Goal: Task Accomplishment & Management: Use online tool/utility

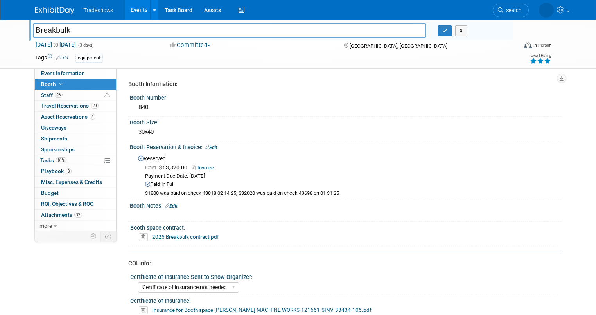
select select "Certificate of insurance not needed"
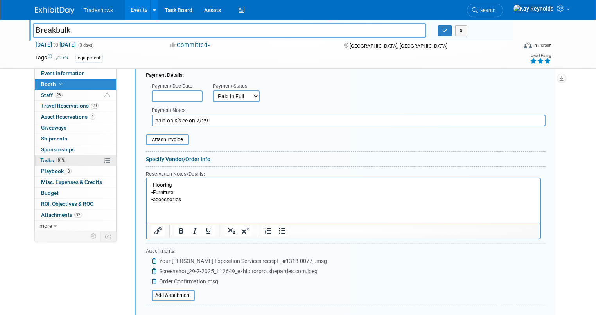
click at [48, 161] on span "Tasks 81%" at bounding box center [53, 160] width 26 height 6
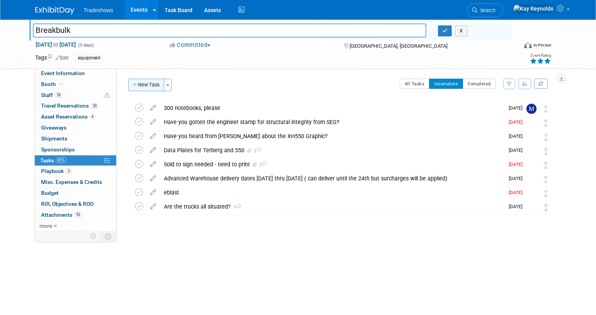
click at [144, 83] on button "New Task" at bounding box center [146, 85] width 36 height 13
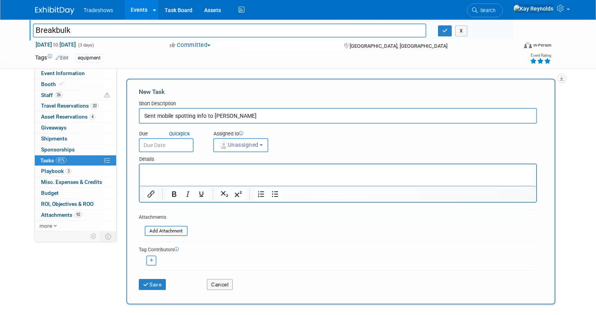
type input "Sent mobile spotting info to [PERSON_NAME]"
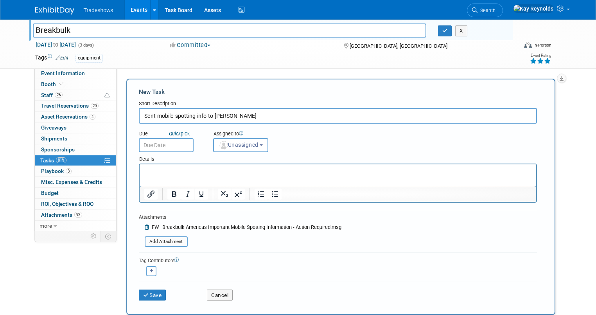
click at [150, 145] on input "text" at bounding box center [166, 145] width 55 height 14
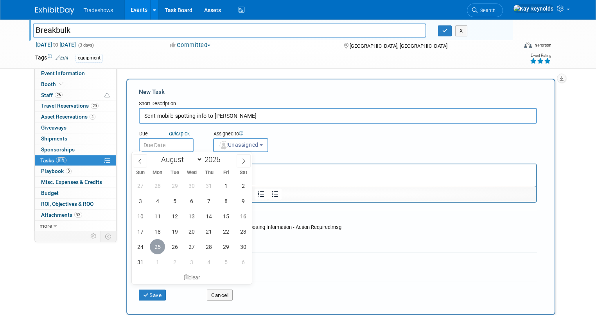
click at [158, 242] on span "25" at bounding box center [157, 246] width 15 height 15
type input "[DATE]"
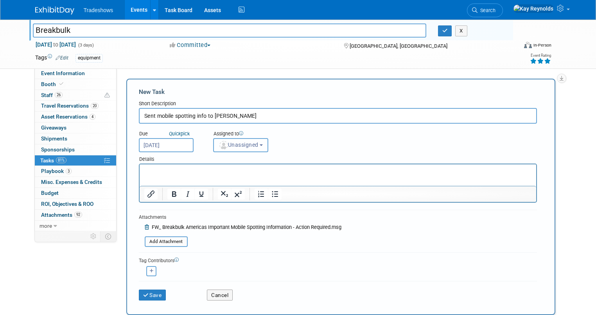
click at [228, 144] on span "Unassigned" at bounding box center [239, 145] width 40 height 6
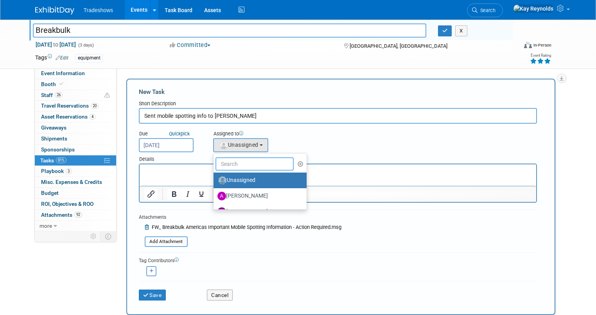
click at [231, 163] on input "text" at bounding box center [255, 163] width 78 height 13
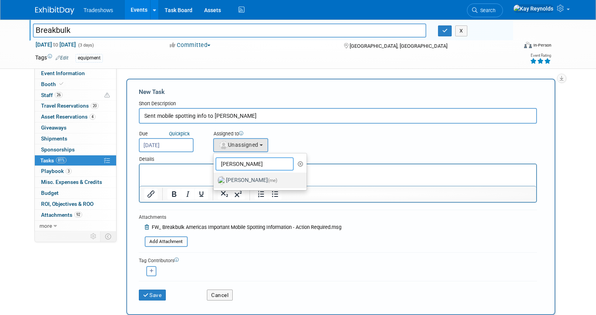
type input "[PERSON_NAME]"
click at [223, 177] on label "[PERSON_NAME] (me)" at bounding box center [259, 180] width 82 height 13
click at [215, 177] on input "[PERSON_NAME] (me)" at bounding box center [212, 179] width 5 height 5
select select "5e9256d4-eeb1-4d7e-ac69-1857632dd0f4"
